Goal: Information Seeking & Learning: Find specific fact

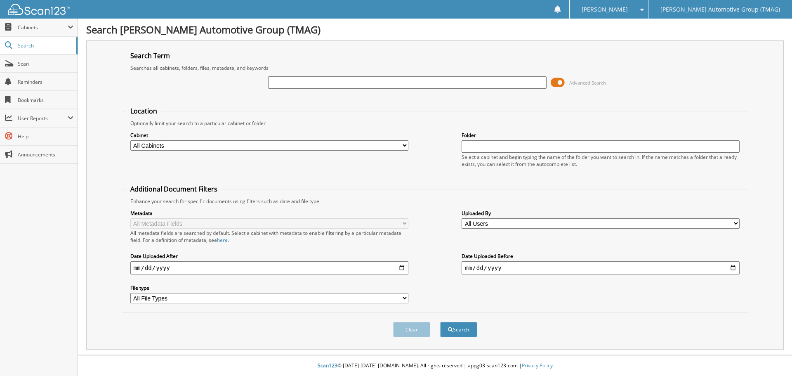
click at [289, 84] on input "text" at bounding box center [407, 82] width 278 height 12
type input "520816"
click at [440, 322] on button "Search" at bounding box center [458, 329] width 37 height 15
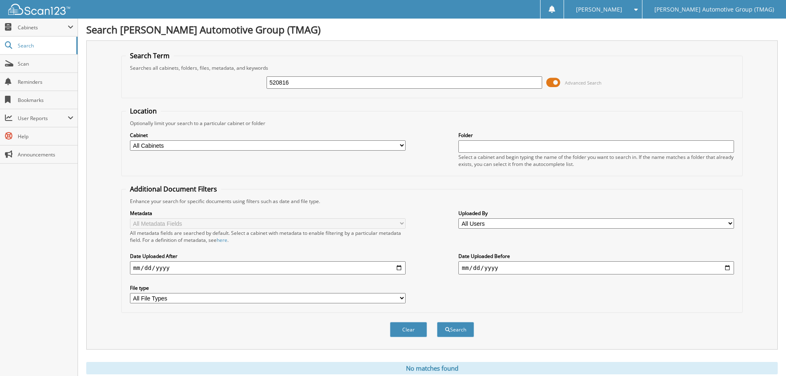
drag, startPoint x: 306, startPoint y: 80, endPoint x: 97, endPoint y: 86, distance: 208.8
click at [97, 86] on div "Search Term Searches all cabinets, folders, files, metadata, and keywords 52081…" at bounding box center [431, 194] width 691 height 309
type input "5202816"
click at [437, 322] on button "Search" at bounding box center [455, 329] width 37 height 15
drag, startPoint x: 299, startPoint y: 87, endPoint x: 117, endPoint y: 123, distance: 186.3
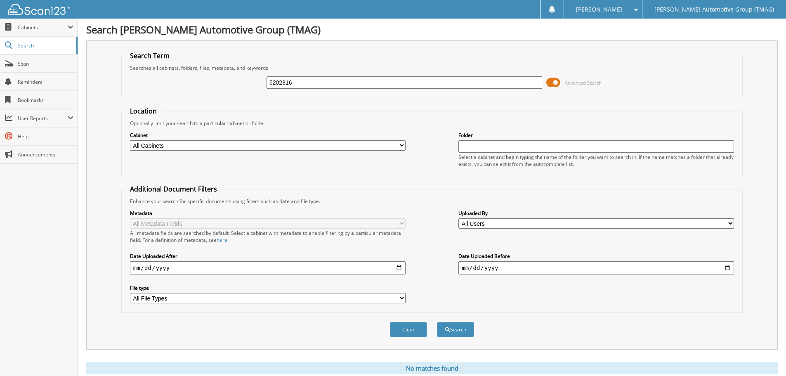
click at [117, 123] on div "Search Term Searches all cabinets, folders, files, metadata, and keywords 52028…" at bounding box center [431, 194] width 691 height 309
type input "5200188"
click at [437, 322] on button "Search" at bounding box center [455, 329] width 37 height 15
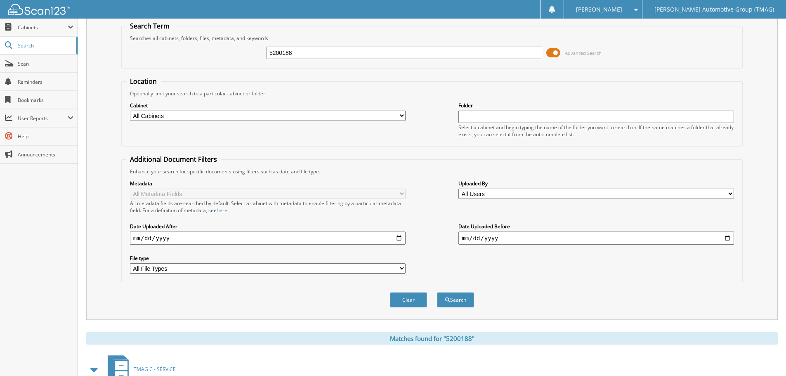
scroll to position [85, 0]
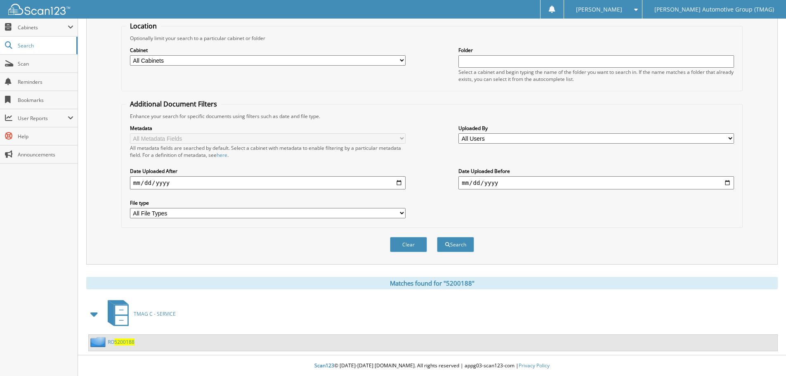
click at [124, 342] on span "5200188" at bounding box center [124, 341] width 20 height 7
